Goal: Find specific page/section: Find specific page/section

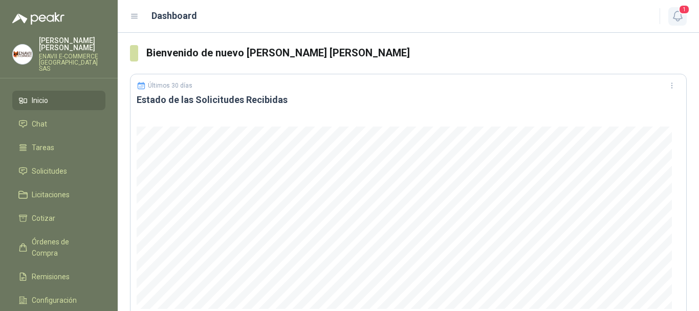
click at [674, 16] on icon "button" at bounding box center [677, 16] width 9 height 10
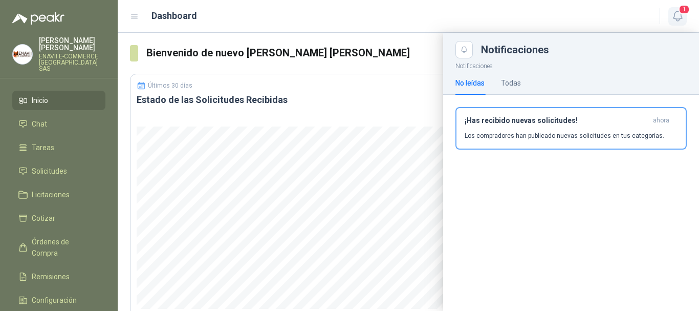
click at [676, 16] on icon "button" at bounding box center [677, 16] width 13 height 13
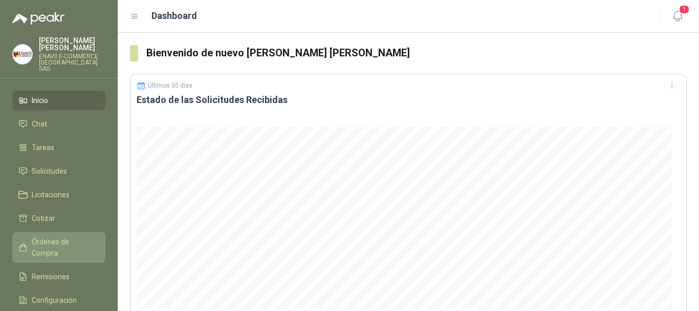
click at [68, 236] on span "Órdenes de Compra" at bounding box center [64, 247] width 64 height 23
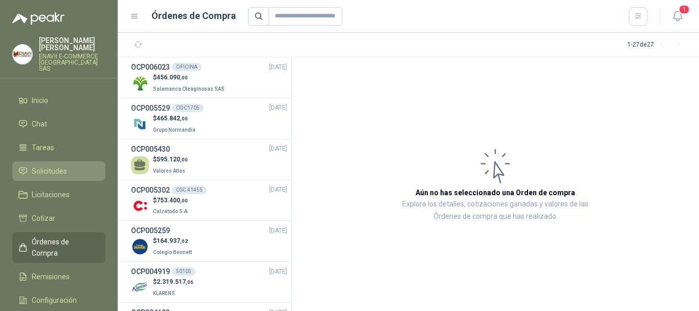
click at [67, 165] on li "Solicitudes" at bounding box center [58, 170] width 81 height 11
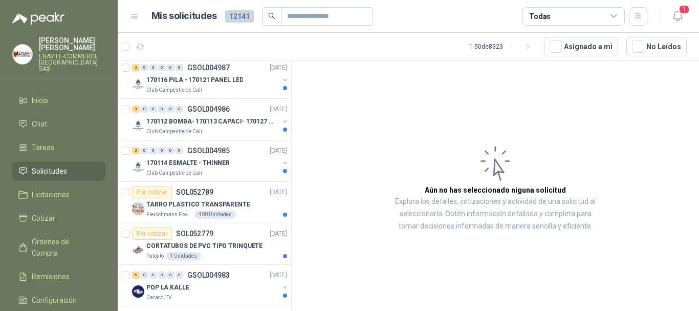
scroll to position [1842, 0]
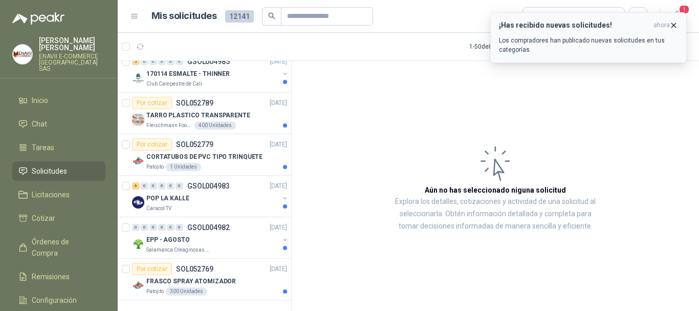
click at [671, 18] on button "¡Has recibido nuevas solicitudes! ahora Los compradores han publicado nuevas so…" at bounding box center [588, 37] width 196 height 51
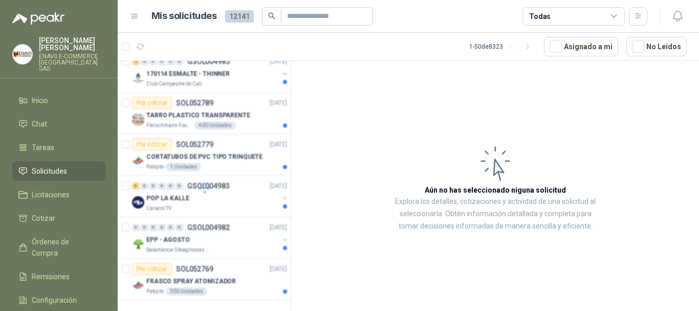
click at [674, 17] on icon "button" at bounding box center [677, 16] width 9 height 10
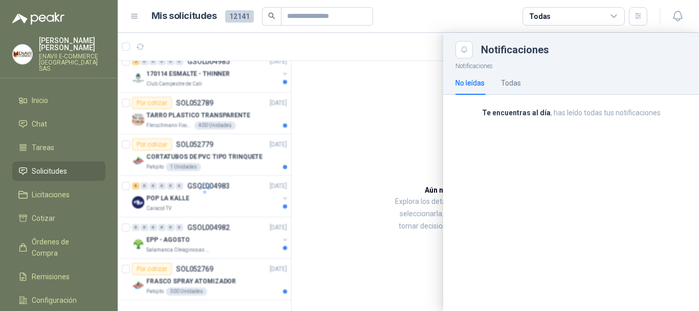
scroll to position [1833, 0]
